Goal: Connect with others: Connect with others

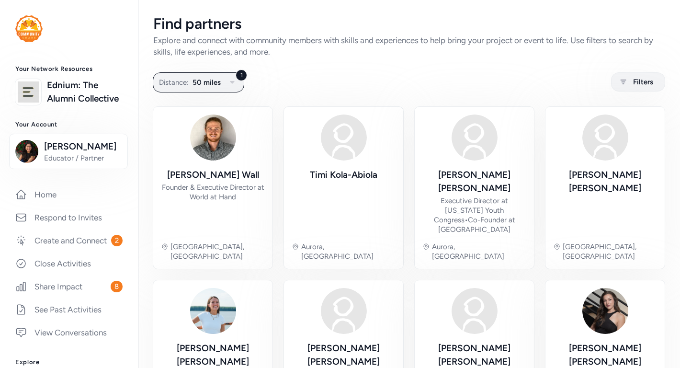
scroll to position [172, 0]
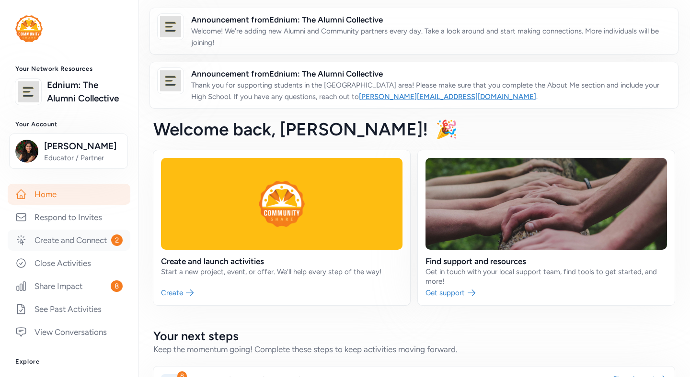
click at [103, 239] on link "Create and Connect 2" at bounding box center [69, 240] width 123 height 21
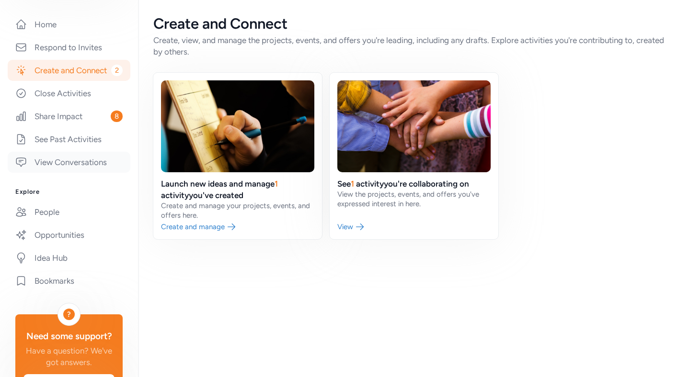
scroll to position [210, 0]
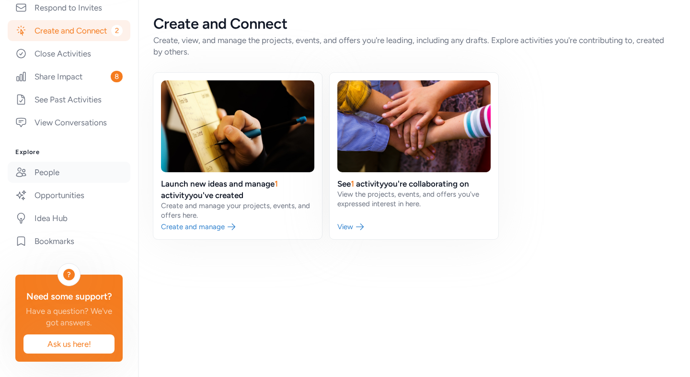
click at [69, 173] on link "People" at bounding box center [69, 172] width 123 height 21
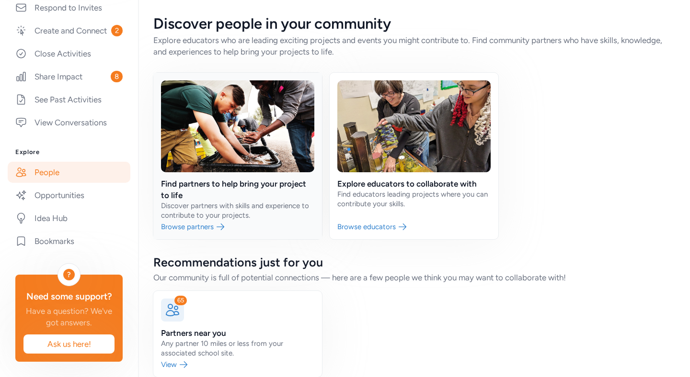
click at [216, 217] on link at bounding box center [237, 156] width 169 height 167
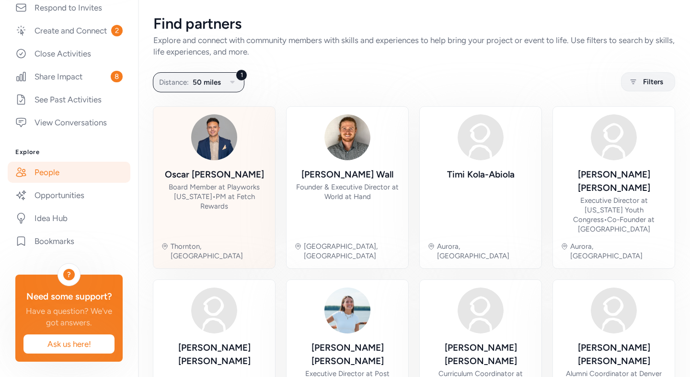
click at [240, 153] on div "Oscar Saenz Board Member at Playworks Colorado • PM at Fetch Rewards Thornton, …" at bounding box center [214, 187] width 106 height 147
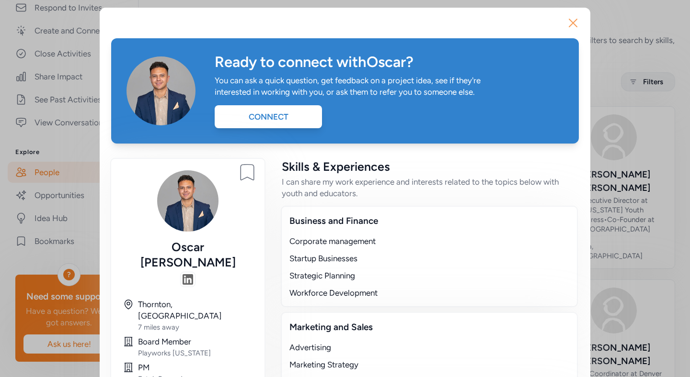
click at [570, 21] on icon "button" at bounding box center [573, 23] width 8 height 8
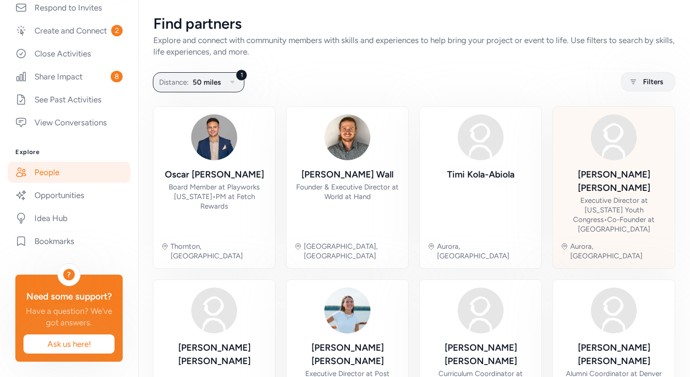
click at [599, 196] on div "Executive Director at Colorado Youth Congress • Co-Founder at Ollin Cafetzin" at bounding box center [613, 215] width 106 height 38
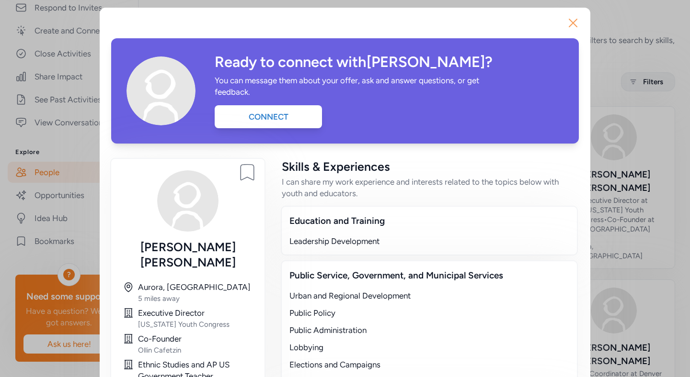
click at [573, 22] on icon "button" at bounding box center [572, 22] width 15 height 15
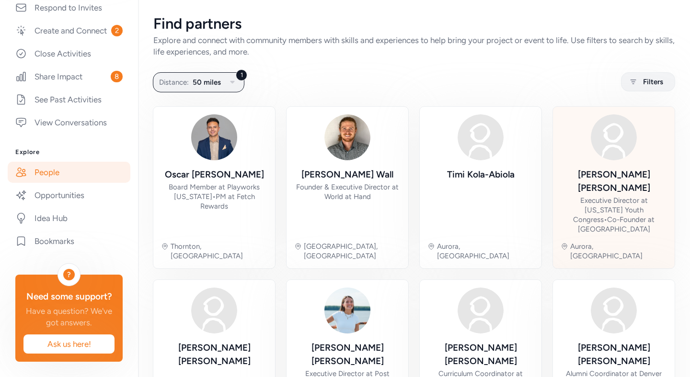
click at [578, 176] on div "Jason Romero Executive Director at Colorado Youth Congress • Co-Founder at Olli…" at bounding box center [613, 201] width 106 height 66
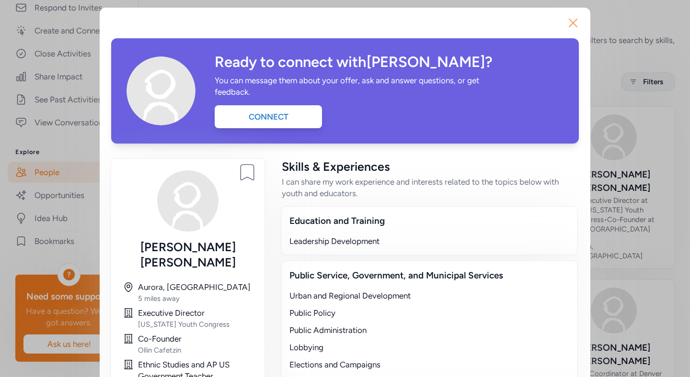
click at [575, 20] on icon "button" at bounding box center [573, 23] width 8 height 8
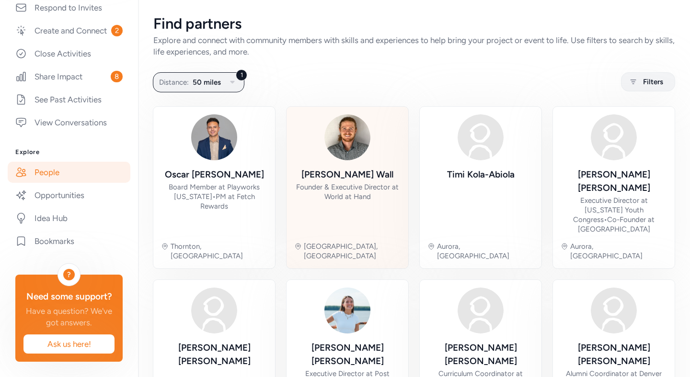
click at [354, 242] on div "[GEOGRAPHIC_DATA], [GEOGRAPHIC_DATA]" at bounding box center [352, 251] width 97 height 19
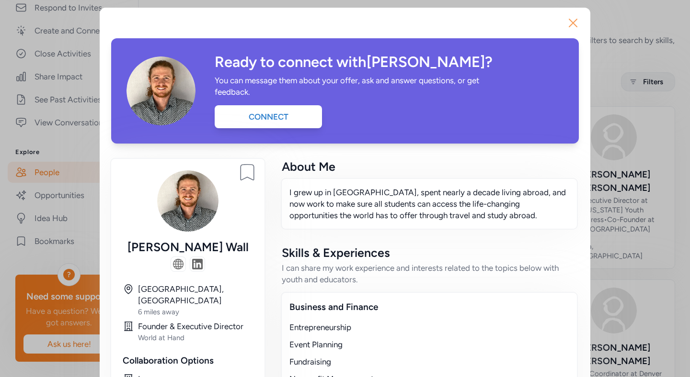
click at [573, 23] on icon "button" at bounding box center [573, 23] width 8 height 8
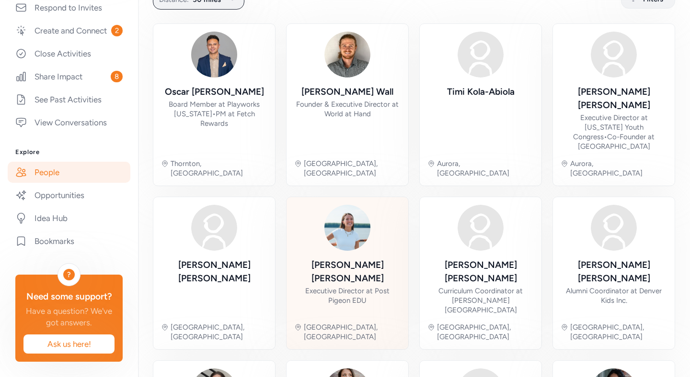
scroll to position [91, 0]
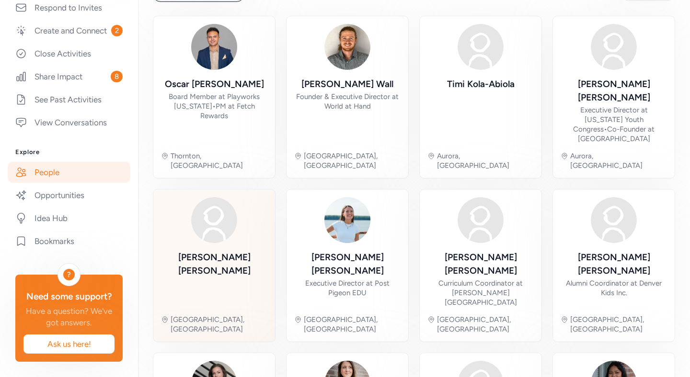
click at [231, 251] on div "Mateo Vela" at bounding box center [214, 279] width 106 height 57
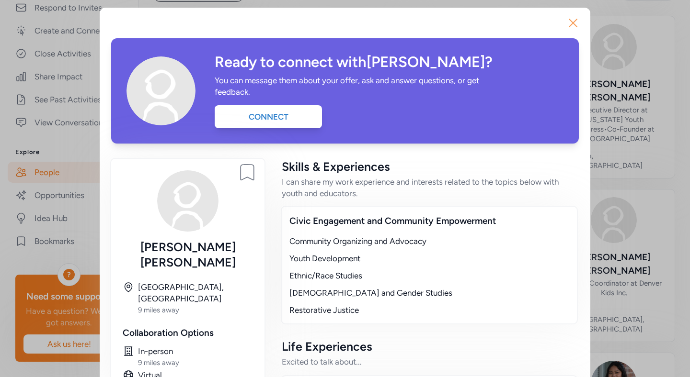
click at [575, 19] on icon "button" at bounding box center [572, 22] width 15 height 15
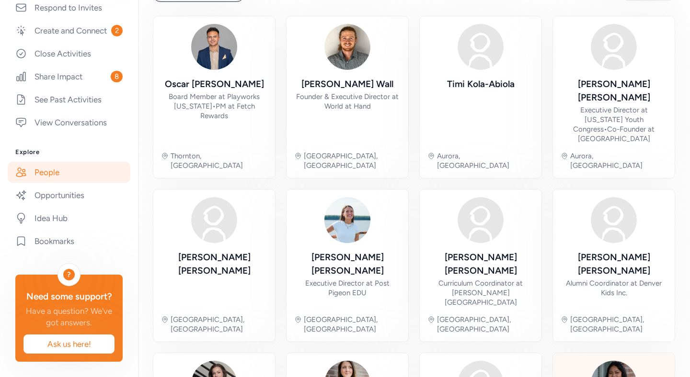
click at [591, 361] on div at bounding box center [613, 384] width 46 height 46
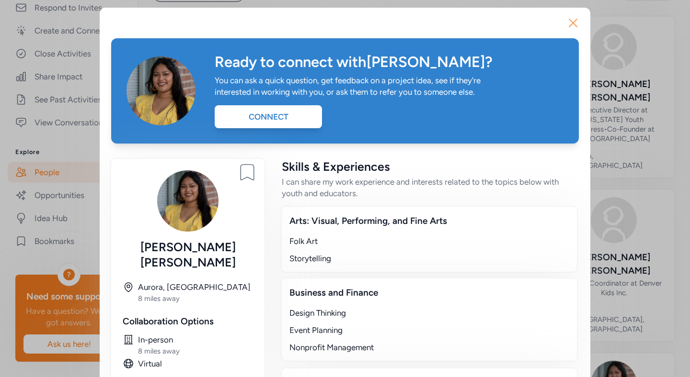
click at [575, 19] on icon "button" at bounding box center [572, 22] width 15 height 15
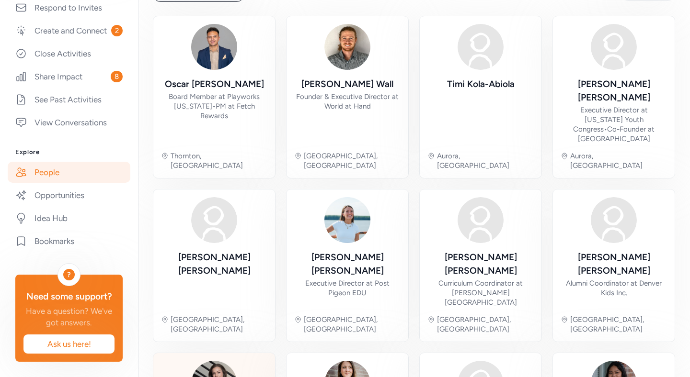
click at [230, 361] on img at bounding box center [214, 384] width 46 height 46
